Goal: Use online tool/utility: Utilize a website feature to perform a specific function

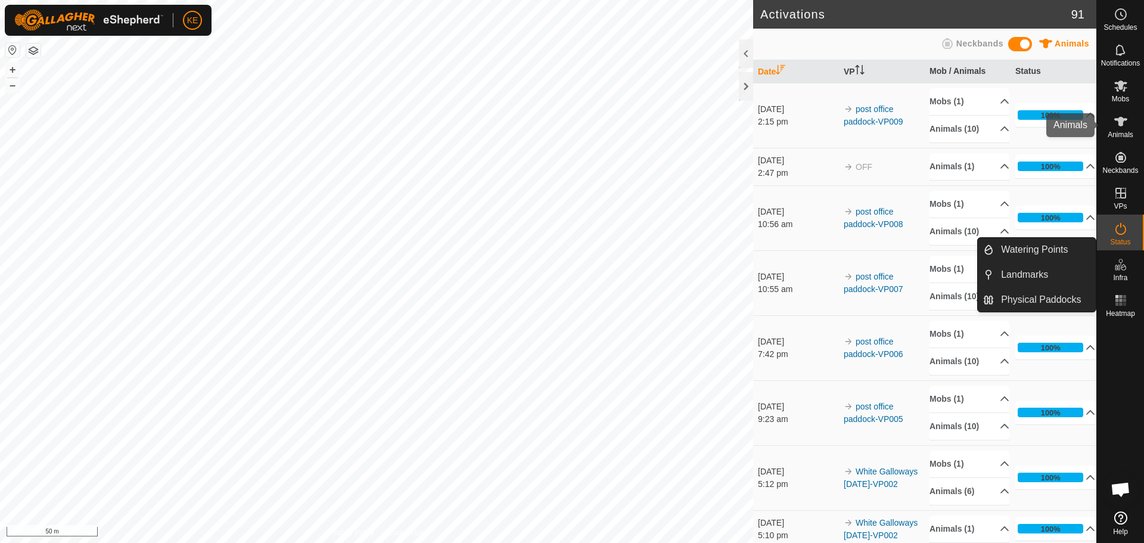
click at [1123, 123] on icon at bounding box center [1120, 122] width 13 height 10
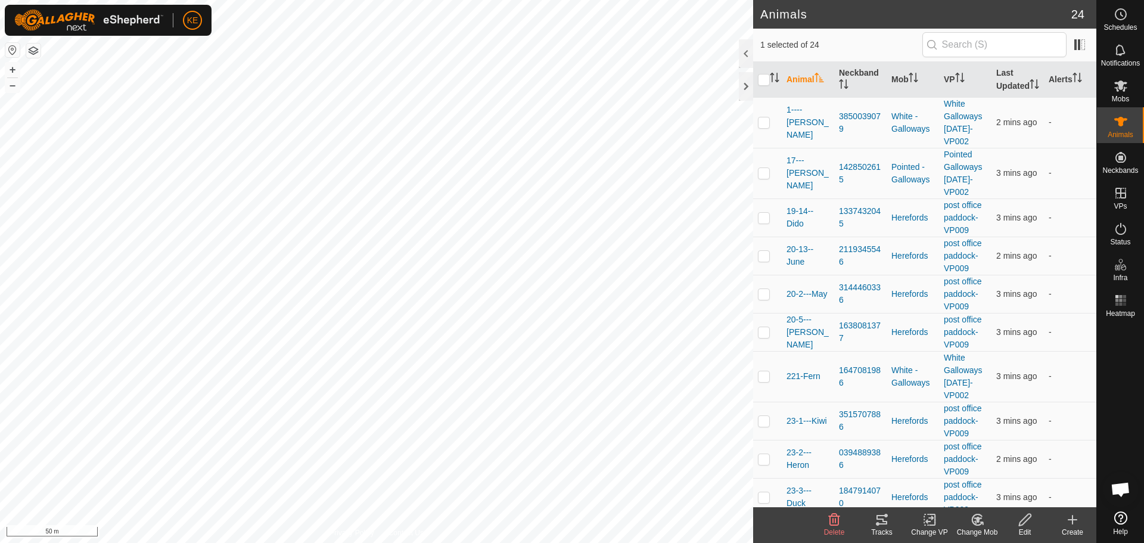
click at [881, 524] on icon at bounding box center [882, 520] width 11 height 10
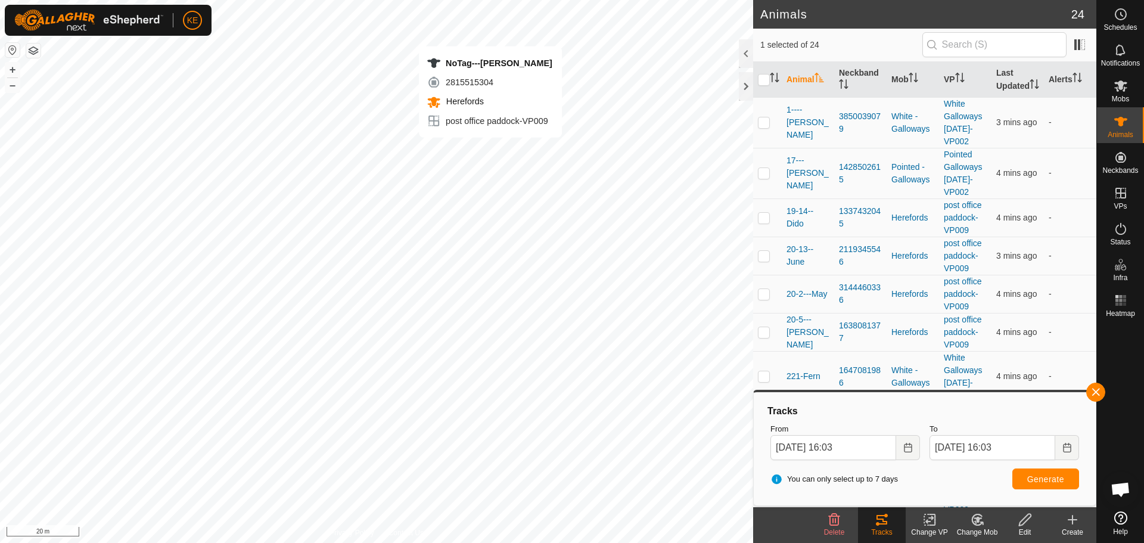
checkbox input "false"
checkbox input "true"
click at [1050, 475] on span "Generate" at bounding box center [1045, 479] width 37 height 10
checkbox input "true"
checkbox input "false"
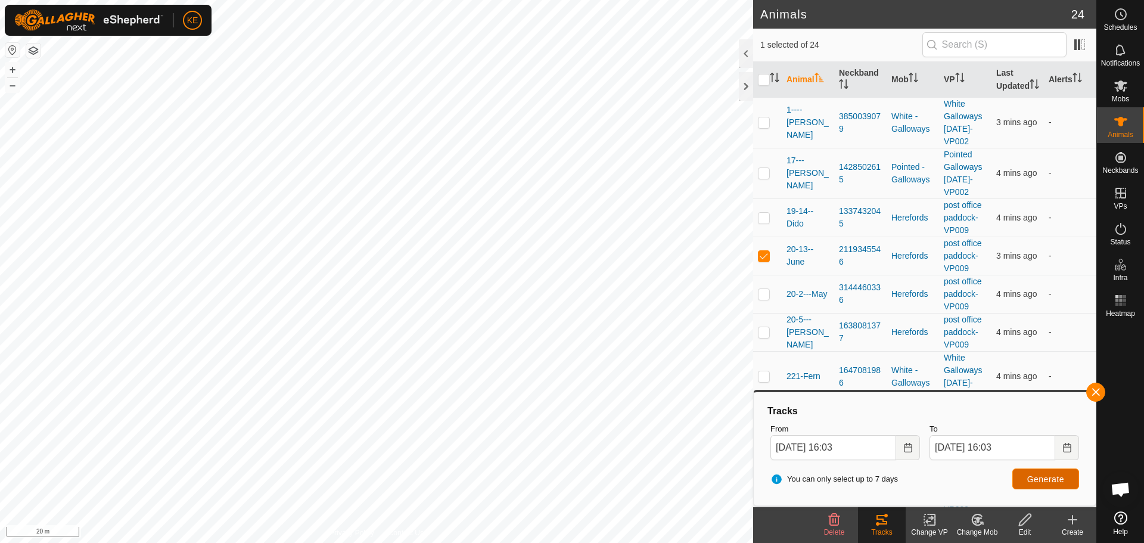
click at [1054, 477] on span "Generate" at bounding box center [1045, 479] width 37 height 10
checkbox input "true"
checkbox input "false"
click at [1039, 480] on span "Generate" at bounding box center [1045, 479] width 37 height 10
click at [1094, 400] on button "button" at bounding box center [1095, 392] width 19 height 19
